Goal: Check status: Check status

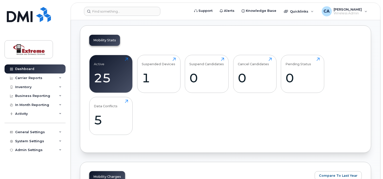
scroll to position [133, 0]
click at [108, 72] on div "25" at bounding box center [111, 77] width 34 height 15
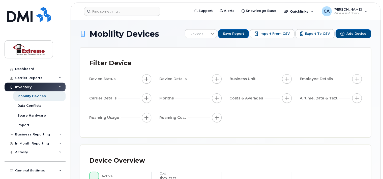
scroll to position [80, 0]
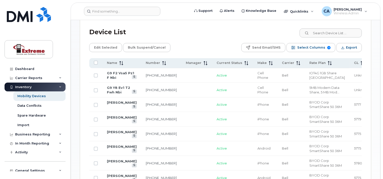
scroll to position [248, 0]
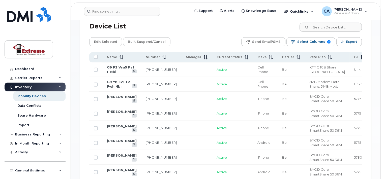
scroll to position [115, 0]
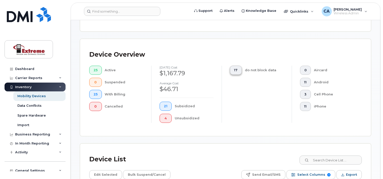
click at [238, 73] on button "17" at bounding box center [236, 70] width 12 height 9
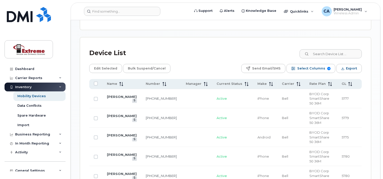
scroll to position [125, 0]
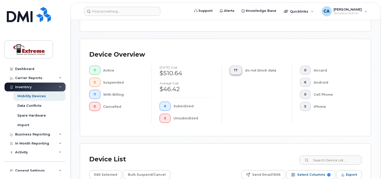
click at [235, 72] on span "17" at bounding box center [236, 70] width 4 height 4
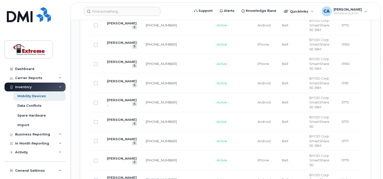
scroll to position [348, 0]
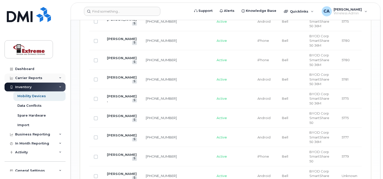
click at [26, 81] on div "Carrier Reports" at bounding box center [35, 78] width 61 height 9
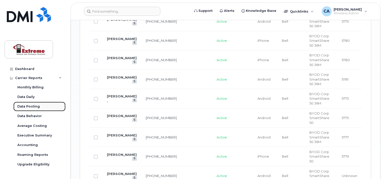
click at [32, 108] on div "Data Pooling" at bounding box center [28, 106] width 22 height 5
